Goal: Transaction & Acquisition: Purchase product/service

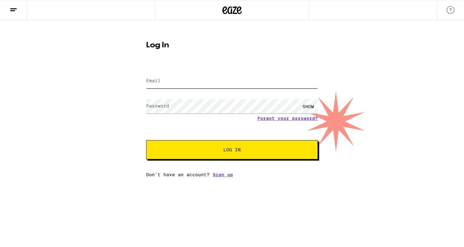
type input "[EMAIL_ADDRESS][PERSON_NAME][DOMAIN_NAME]"
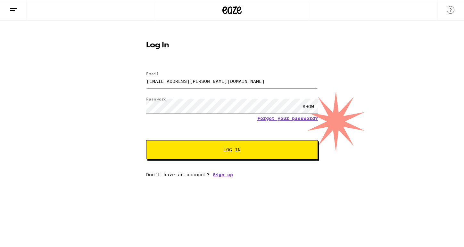
click at [232, 151] on button "Log In" at bounding box center [232, 149] width 172 height 19
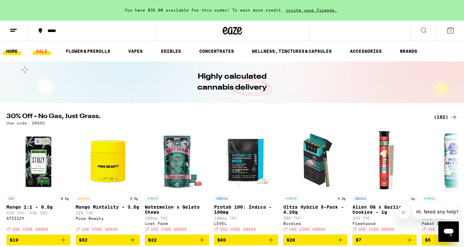
click at [47, 51] on link "SALE" at bounding box center [42, 51] width 18 height 8
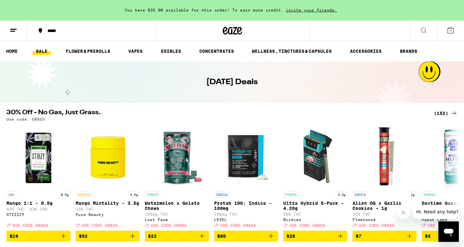
click at [48, 33] on div "*****" at bounding box center [94, 31] width 101 height 4
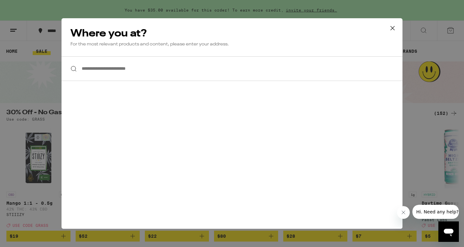
click at [165, 71] on input "**********" at bounding box center [231, 68] width 341 height 25
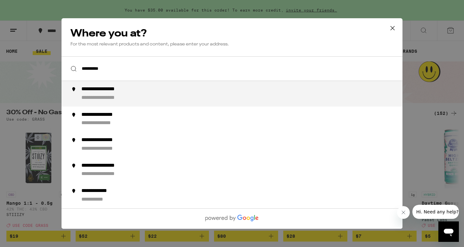
click at [160, 100] on div "**********" at bounding box center [244, 93] width 327 height 15
type input "**********"
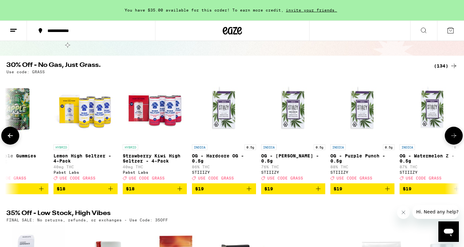
scroll to position [49, 0]
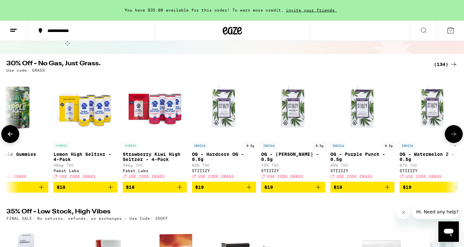
click at [389, 191] on icon "Add to bag" at bounding box center [387, 188] width 8 height 8
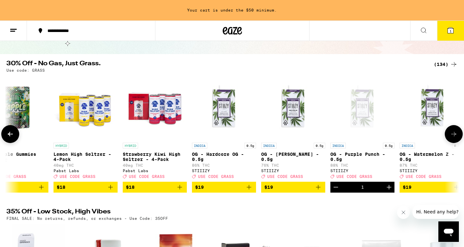
click at [389, 191] on icon "Increment" at bounding box center [389, 188] width 8 height 8
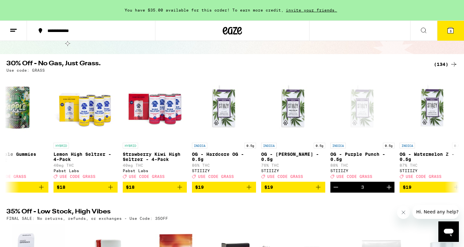
click at [455, 29] on button "3" at bounding box center [450, 31] width 27 height 20
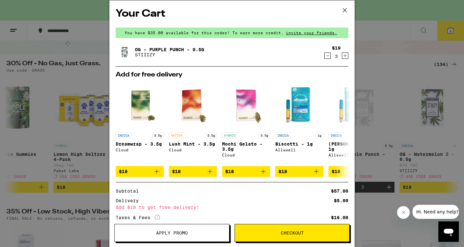
click at [328, 56] on icon "Decrement" at bounding box center [327, 56] width 6 height 8
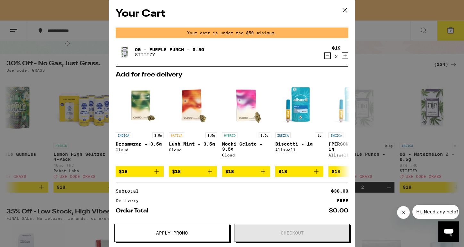
click at [341, 9] on icon at bounding box center [345, 10] width 10 height 10
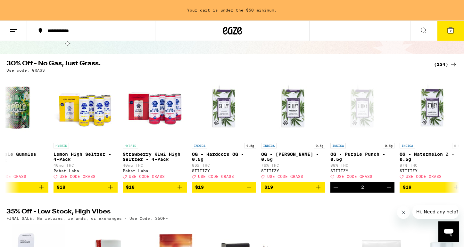
click at [19, 29] on button at bounding box center [13, 31] width 27 height 20
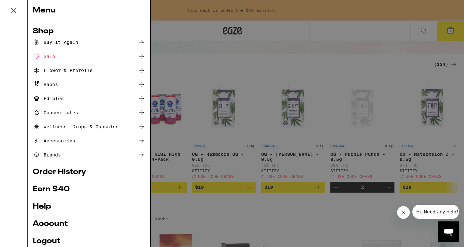
click at [53, 141] on div "Accessories" at bounding box center [54, 141] width 43 height 8
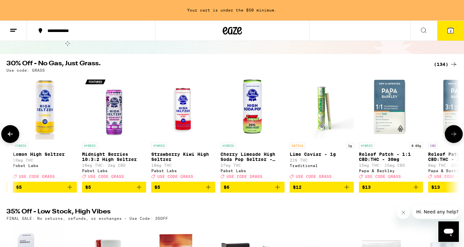
scroll to position [0, 181]
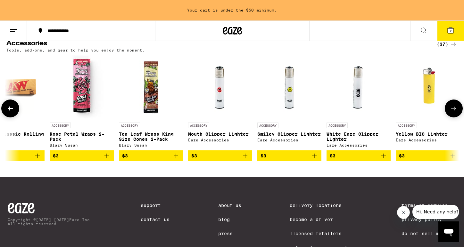
scroll to position [0, 103]
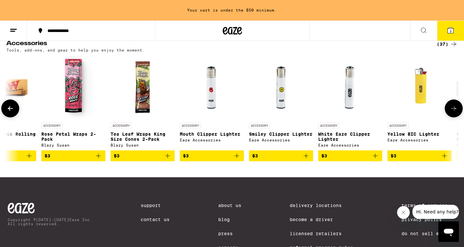
click at [377, 160] on icon "Add to bag" at bounding box center [375, 156] width 8 height 8
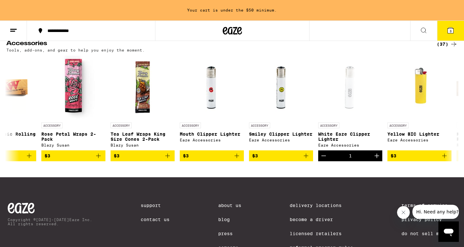
click at [451, 31] on span "3" at bounding box center [450, 31] width 2 height 4
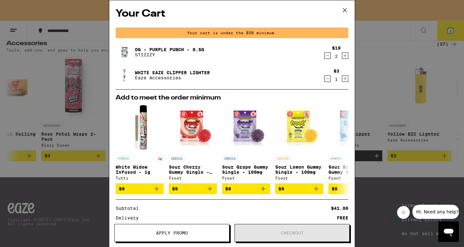
click at [376, 35] on div "Your Cart Your cart is under the $50 minimum. OG - Purple Punch - 0.5g STIIIZY …" at bounding box center [232, 123] width 464 height 247
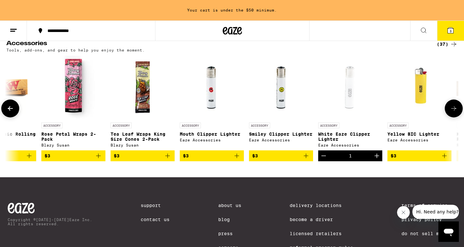
click at [376, 158] on icon "Increment" at bounding box center [376, 156] width 4 height 4
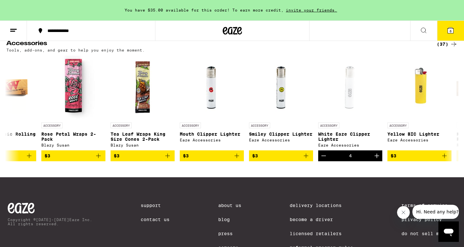
click at [450, 29] on icon at bounding box center [450, 31] width 6 height 6
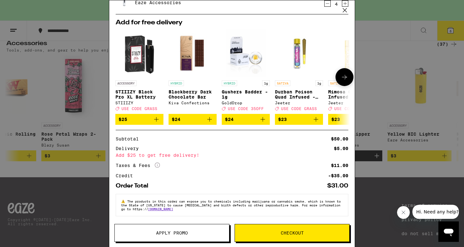
scroll to position [80, 0]
click at [373, 40] on div "Your Cart You have $35.00 available for this order! To earn more credit, invite…" at bounding box center [232, 123] width 464 height 247
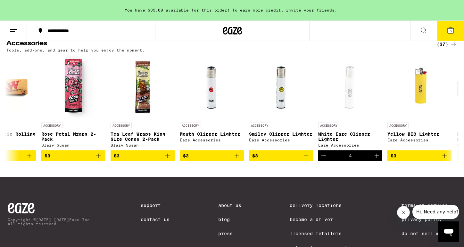
click at [444, 30] on button "6" at bounding box center [450, 31] width 27 height 20
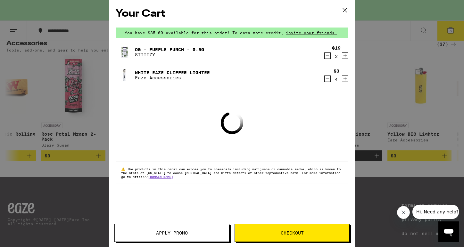
click at [329, 80] on icon "Decrement" at bounding box center [327, 79] width 6 height 8
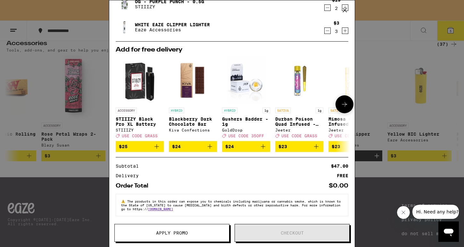
scroll to position [52, 0]
click at [343, 29] on icon "Increment" at bounding box center [345, 31] width 4 height 4
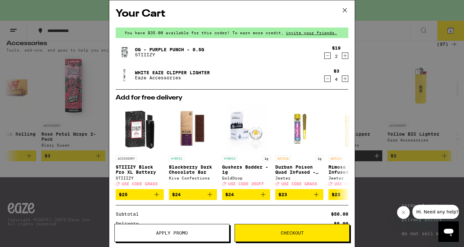
scroll to position [0, 0]
click at [388, 42] on div "Your Cart You have $35.00 available for this order! To earn more credit, invite…" at bounding box center [232, 123] width 464 height 247
